Goal: Transaction & Acquisition: Subscribe to service/newsletter

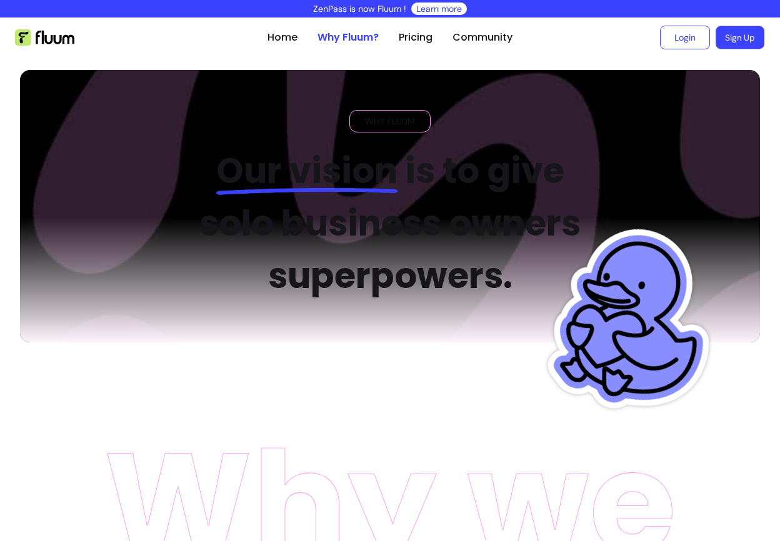
click at [736, 29] on link "Sign Up" at bounding box center [740, 37] width 49 height 23
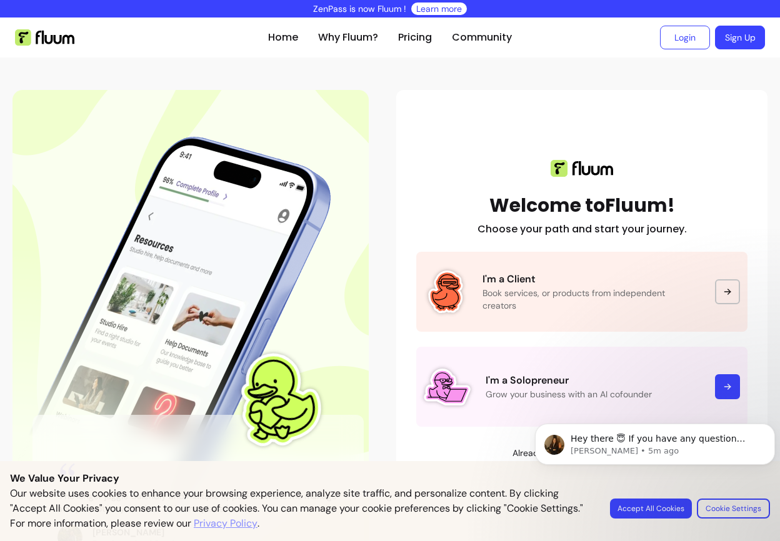
scroll to position [61, 0]
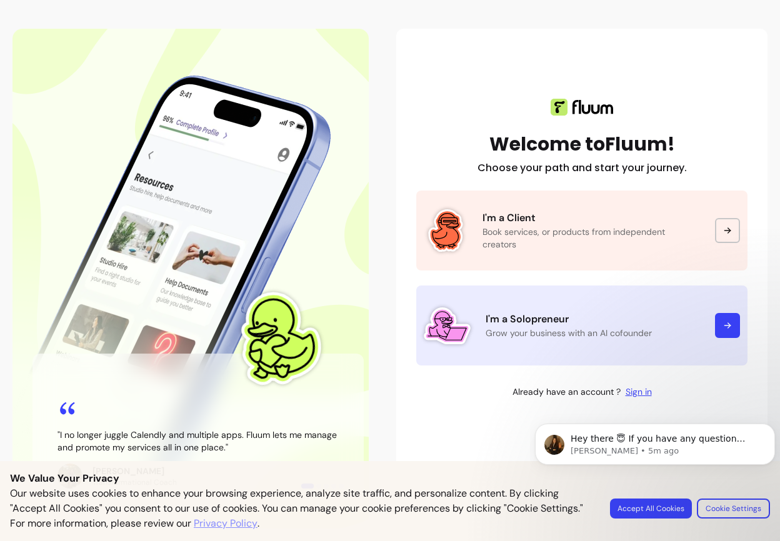
click at [542, 318] on p "I'm a Solopreneur" at bounding box center [593, 319] width 214 height 15
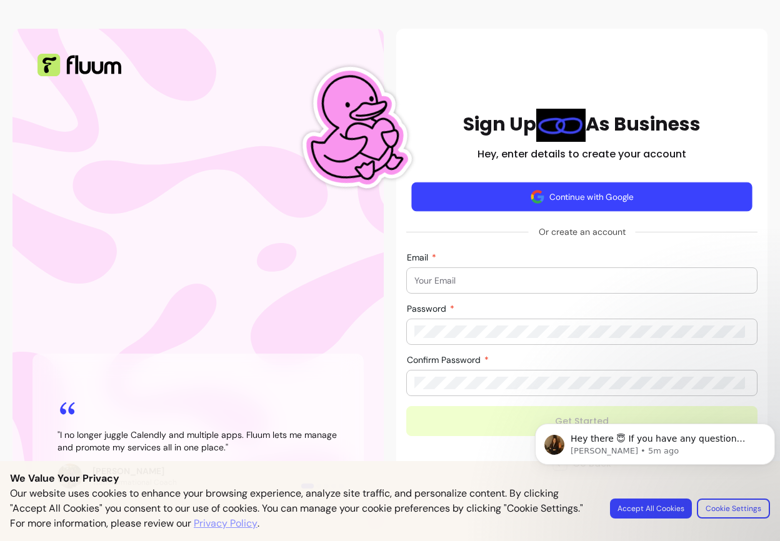
click at [508, 208] on button "Continue with Google" at bounding box center [581, 196] width 341 height 29
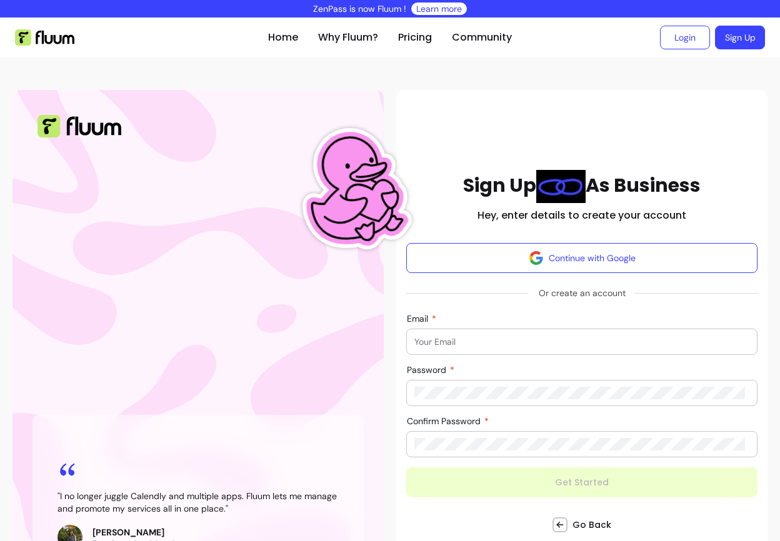
click at [473, 346] on input "Email" at bounding box center [582, 342] width 335 height 13
type input "[EMAIL_ADDRESS][DOMAIN_NAME]"
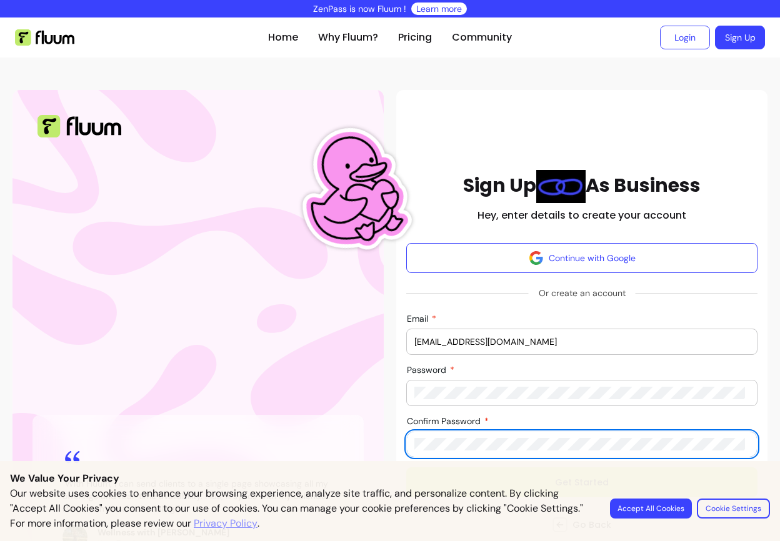
click at [406, 468] on button "Get Started" at bounding box center [581, 483] width 351 height 30
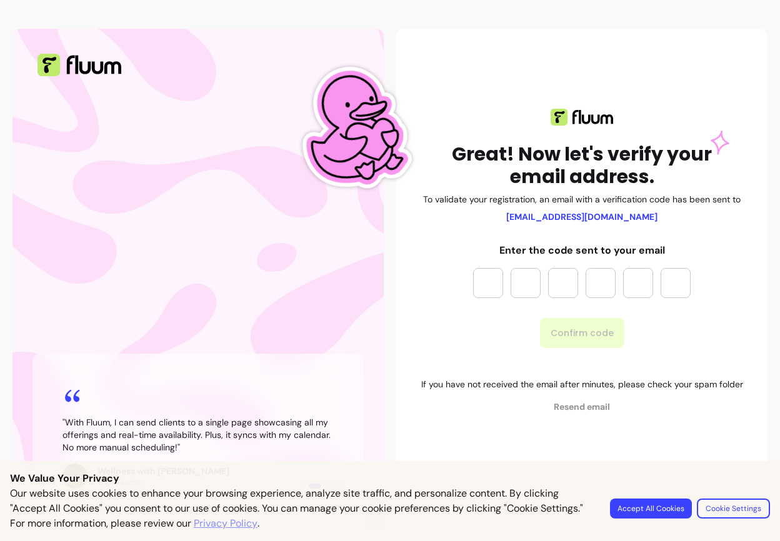
scroll to position [61, 0]
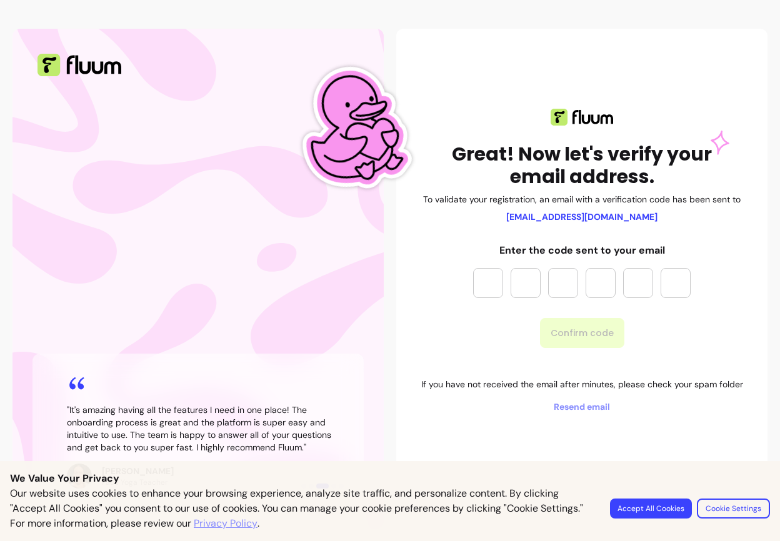
click at [478, 278] on input "Please enter OTP character 1" at bounding box center [488, 283] width 30 height 30
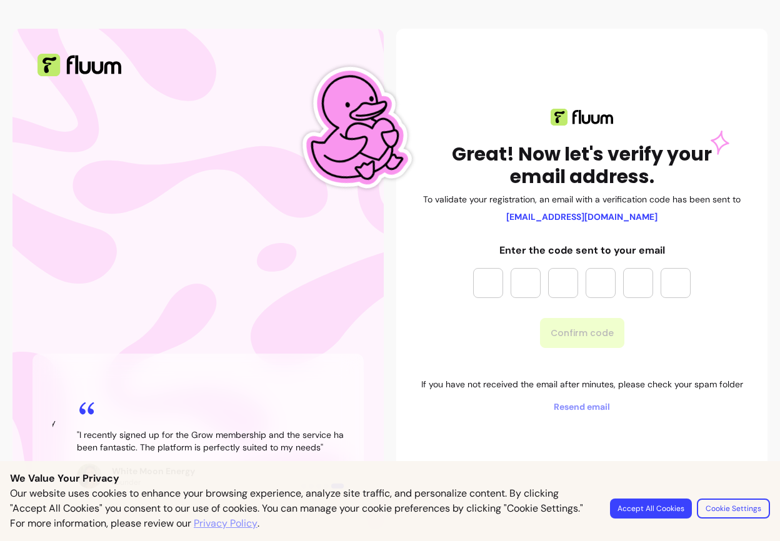
paste input "*"
type input "*"
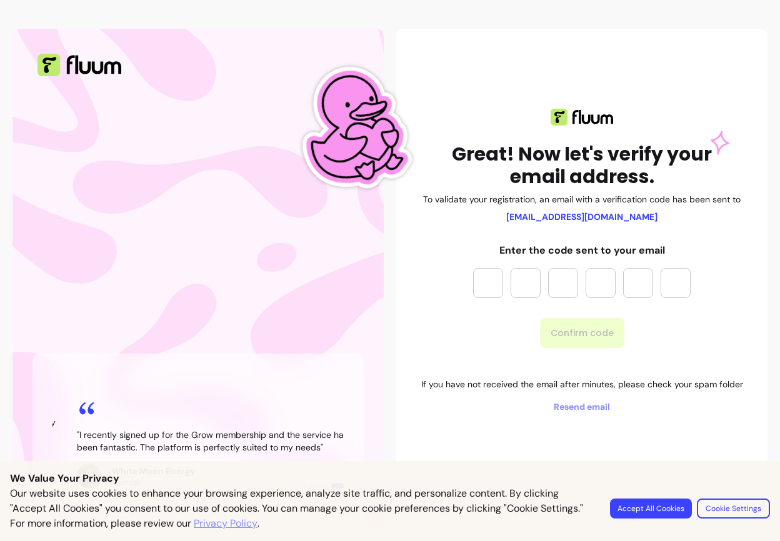
type input "*"
click at [577, 333] on button "Confirm code" at bounding box center [582, 333] width 82 height 29
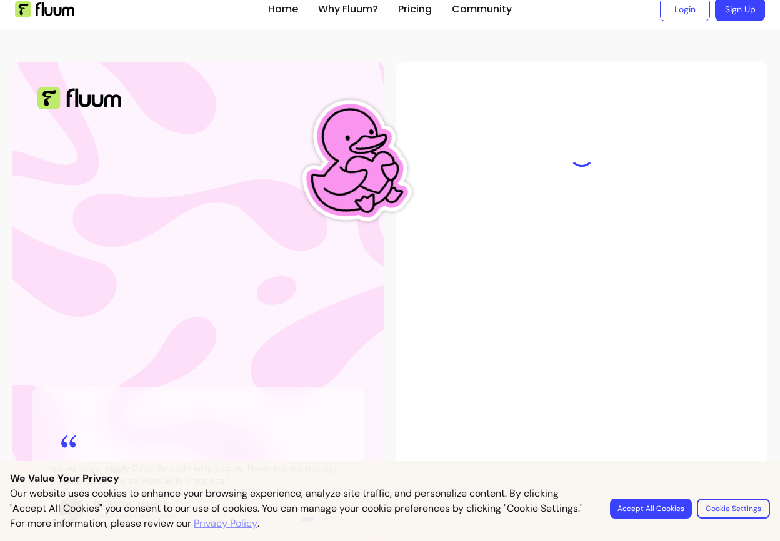
click at [512, 179] on div at bounding box center [581, 312] width 371 height 500
